Goal: Information Seeking & Learning: Learn about a topic

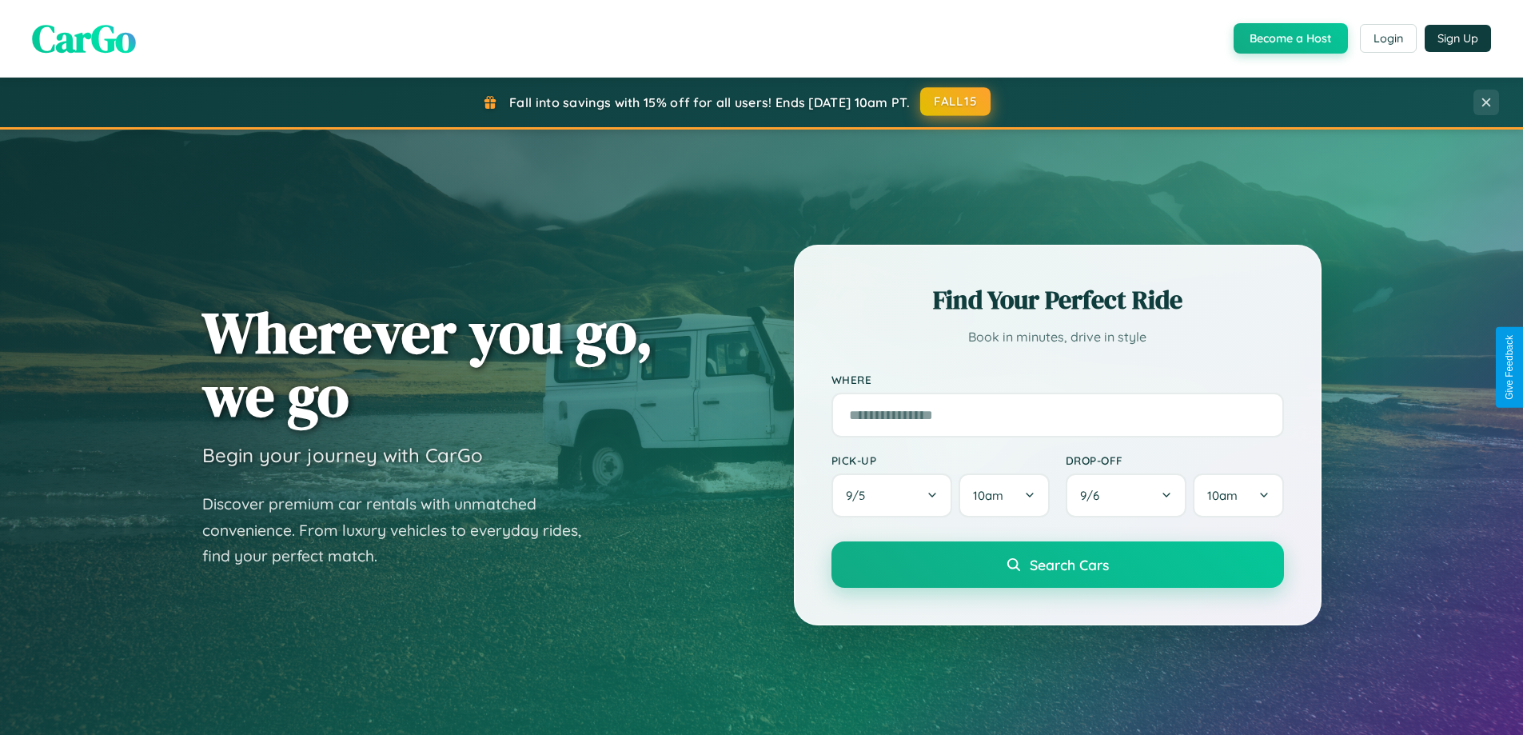
click at [956, 102] on button "FALL15" at bounding box center [955, 101] width 70 height 29
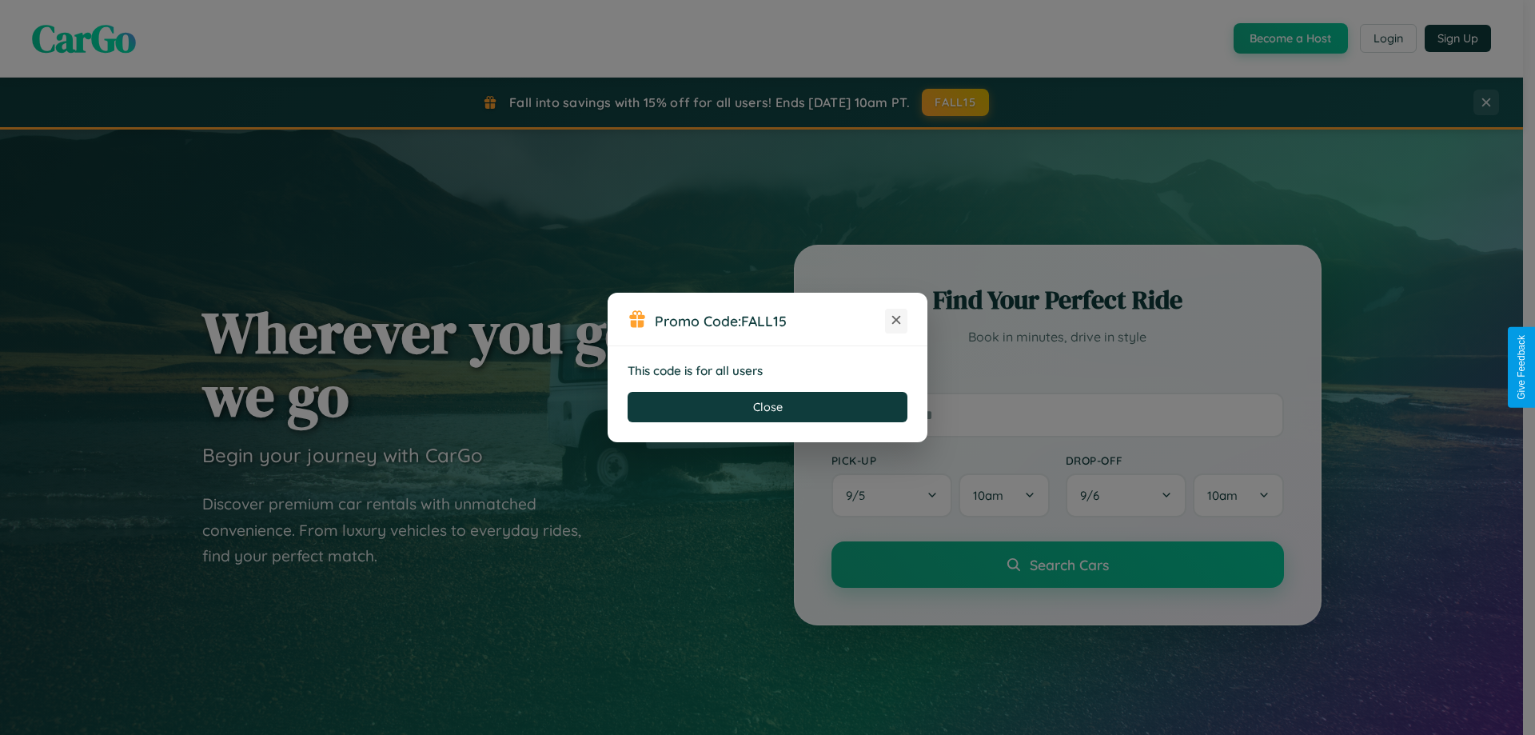
click at [896, 321] on icon at bounding box center [896, 320] width 16 height 16
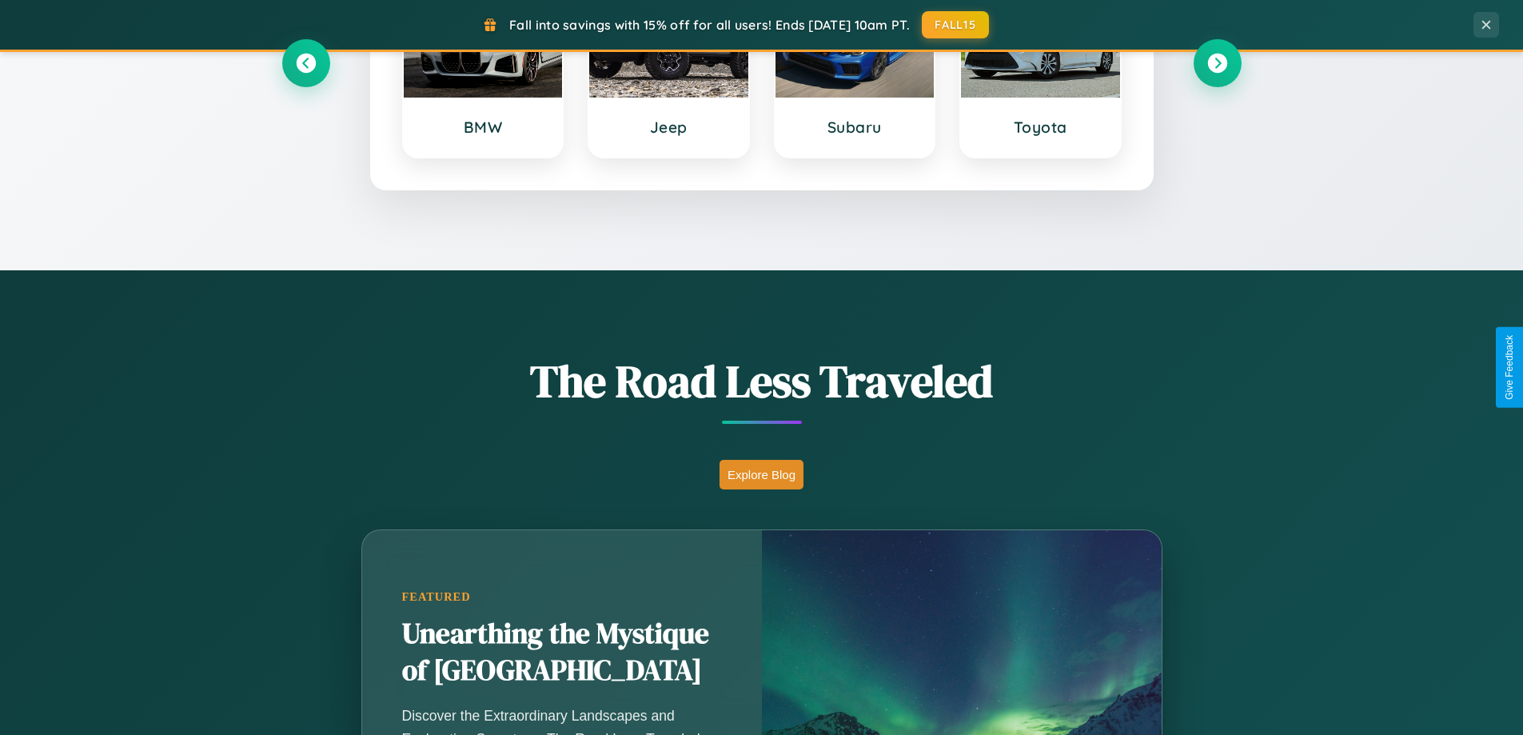
scroll to position [1100, 0]
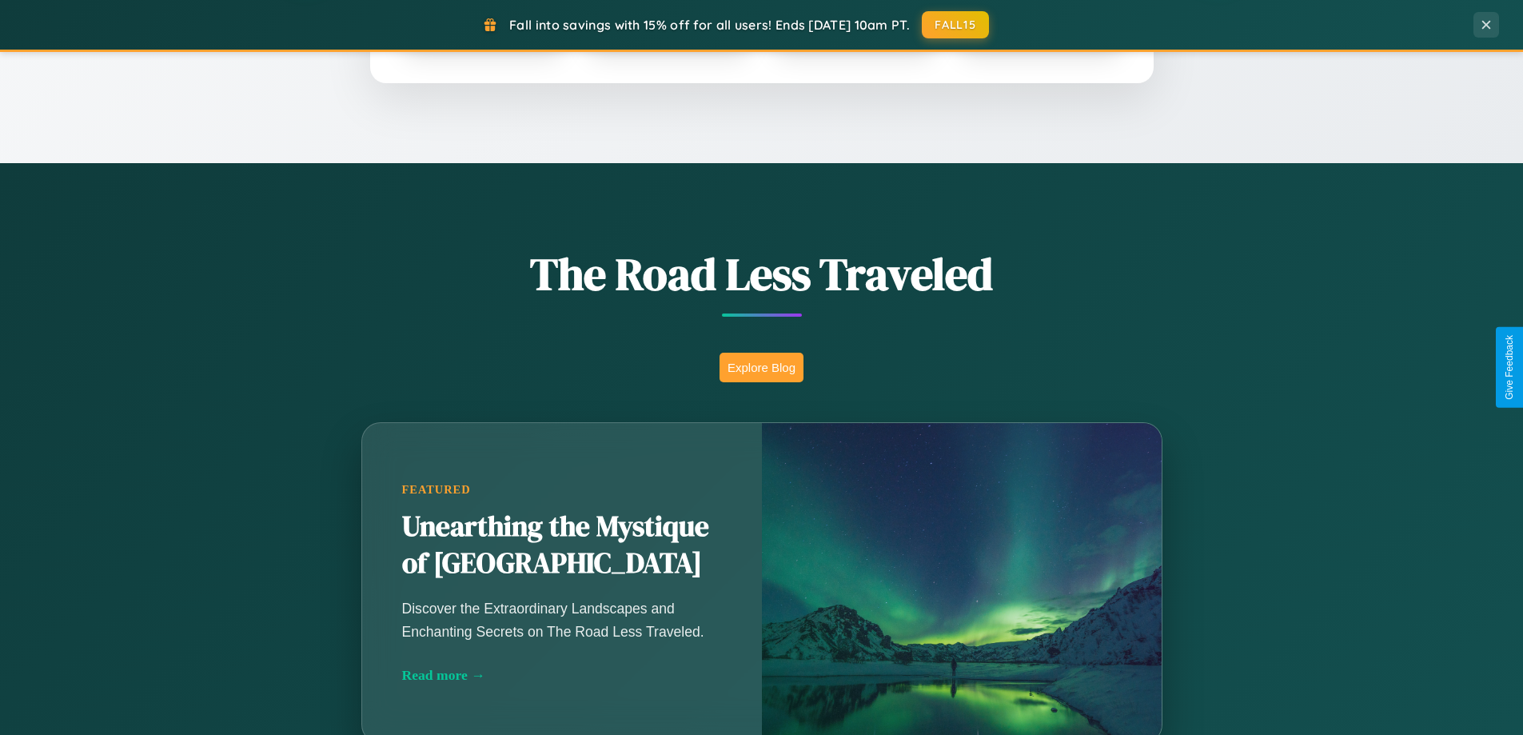
click at [761, 367] on button "Explore Blog" at bounding box center [762, 368] width 84 height 30
